Goal: Entertainment & Leisure: Consume media (video, audio)

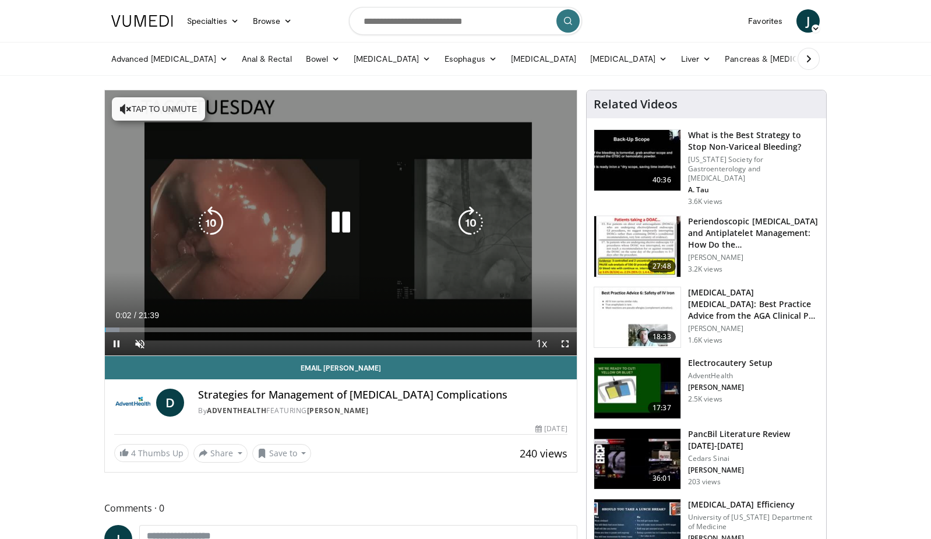
click at [153, 104] on button "Tap to unmute" at bounding box center [158, 108] width 93 height 23
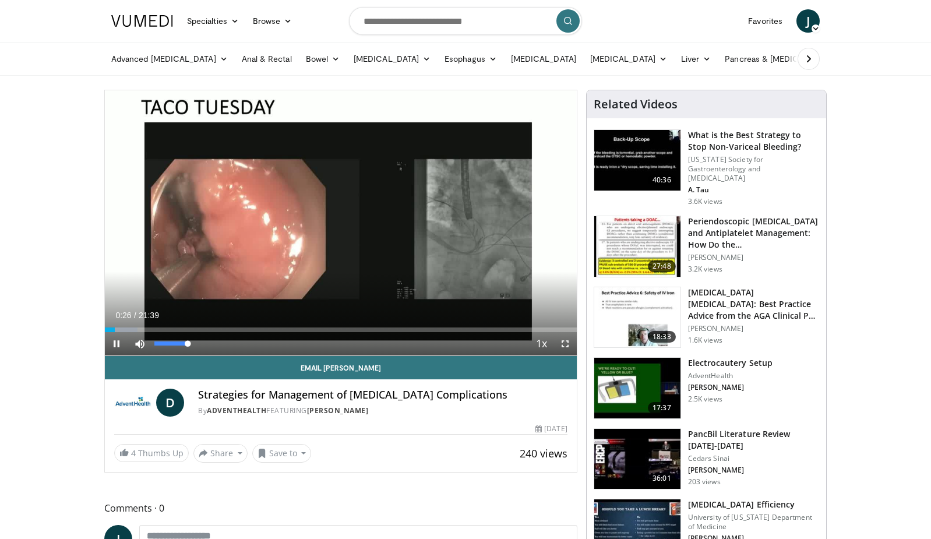
drag, startPoint x: 189, startPoint y: 343, endPoint x: 211, endPoint y: 345, distance: 22.3
click at [211, 345] on div "Current Time 0:26 / Duration 21:39 Pause Skip Backward Skip Forward Mute 100% L…" at bounding box center [341, 343] width 472 height 23
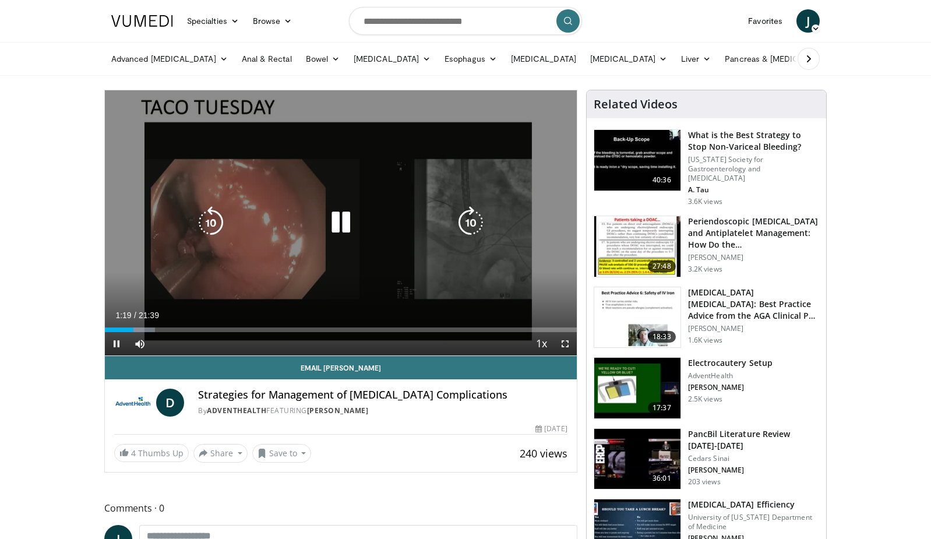
click at [350, 227] on icon "Video Player" at bounding box center [341, 222] width 33 height 33
